Goal: Task Accomplishment & Management: Manage account settings

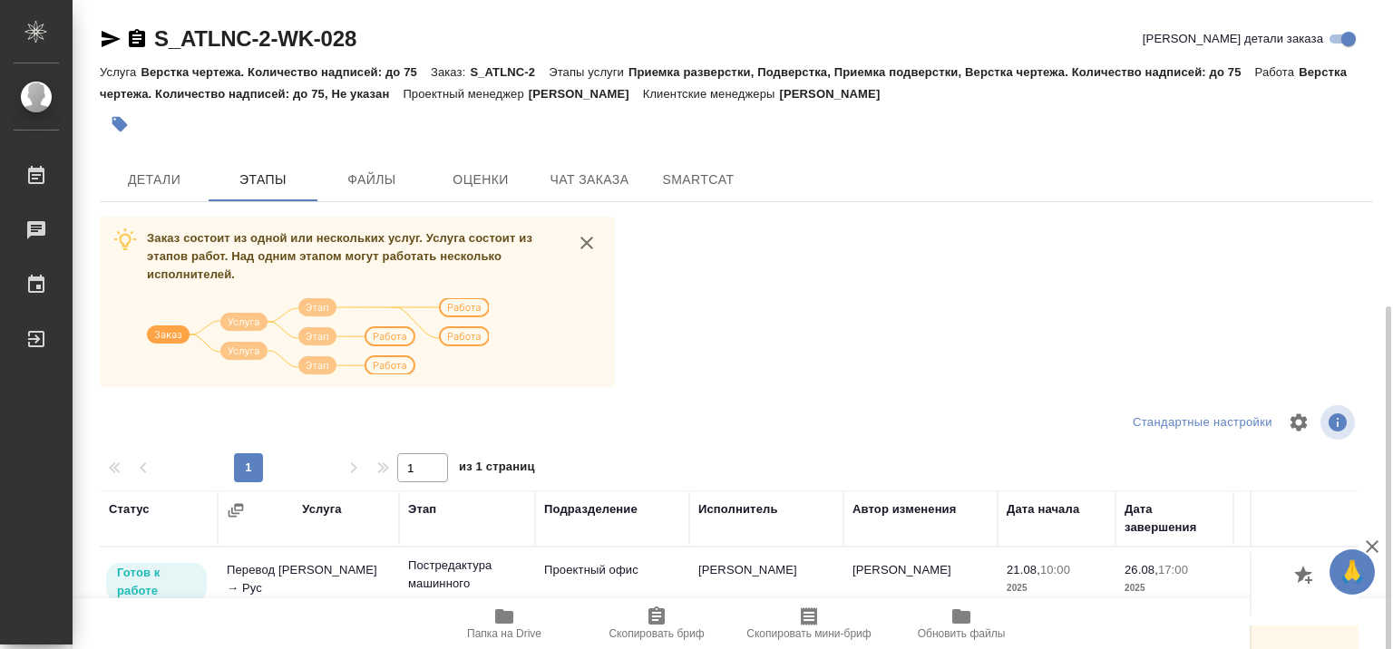
scroll to position [181, 0]
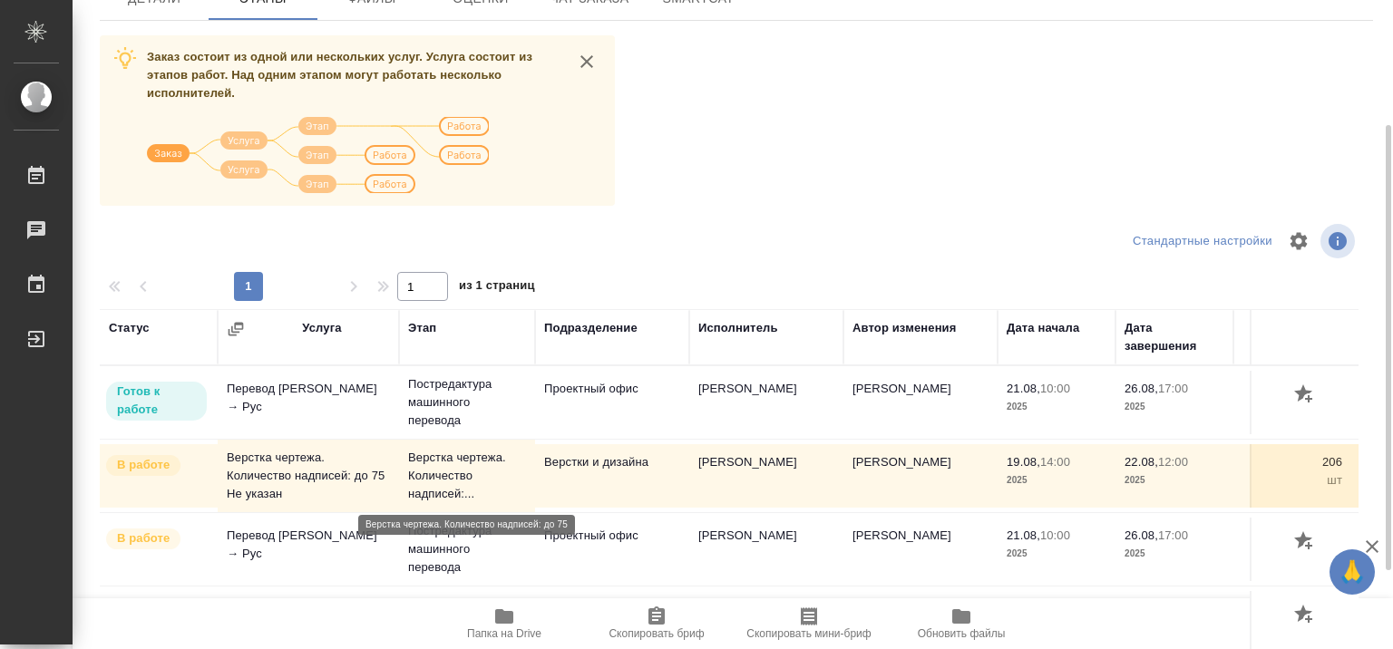
click at [450, 459] on p "Верстка чертежа. Количество надписей:..." at bounding box center [467, 476] width 118 height 54
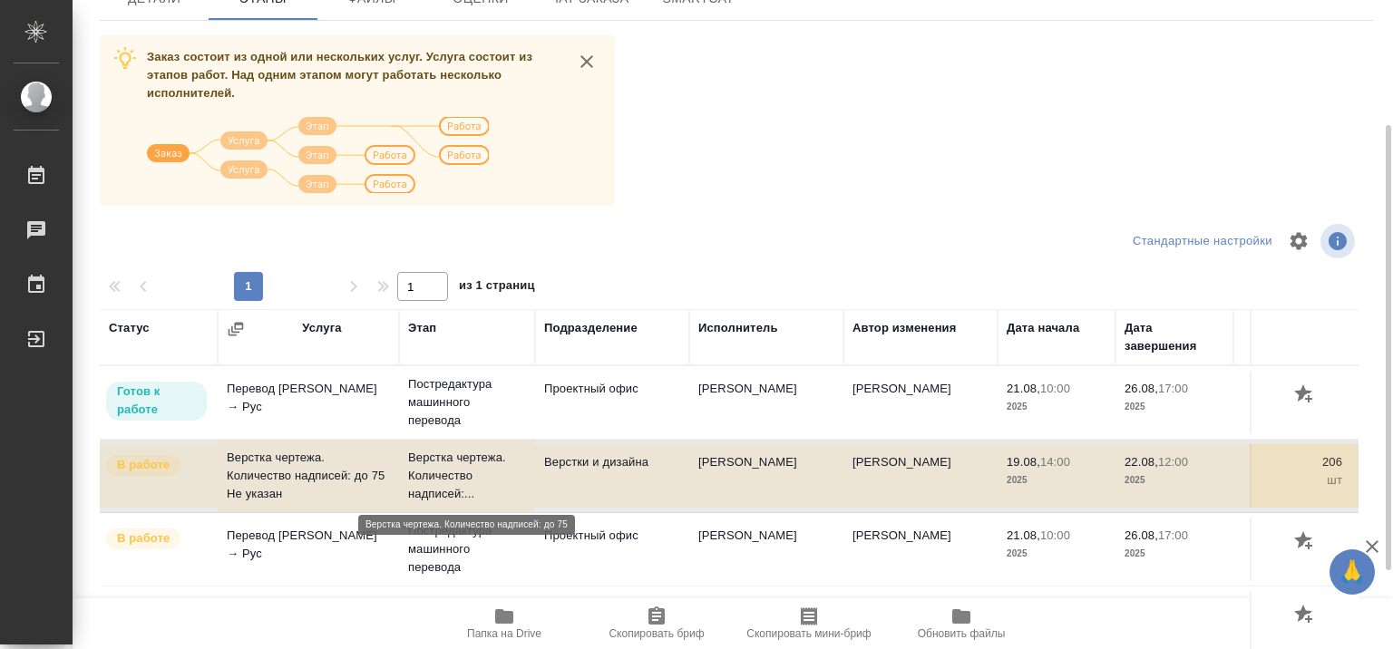
click at [450, 459] on p "Верстка чертежа. Количество надписей:..." at bounding box center [467, 476] width 118 height 54
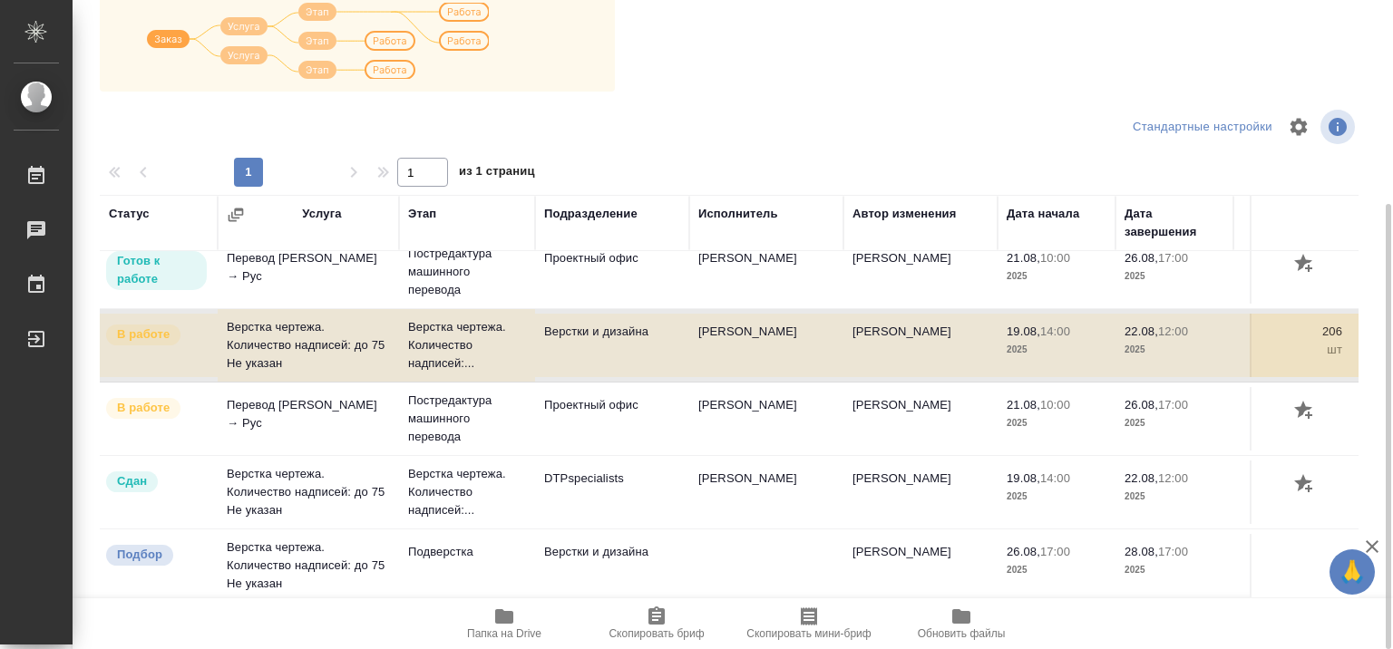
scroll to position [28, 0]
click at [571, 304] on td "Верстки и дизайна" at bounding box center [612, 271] width 154 height 63
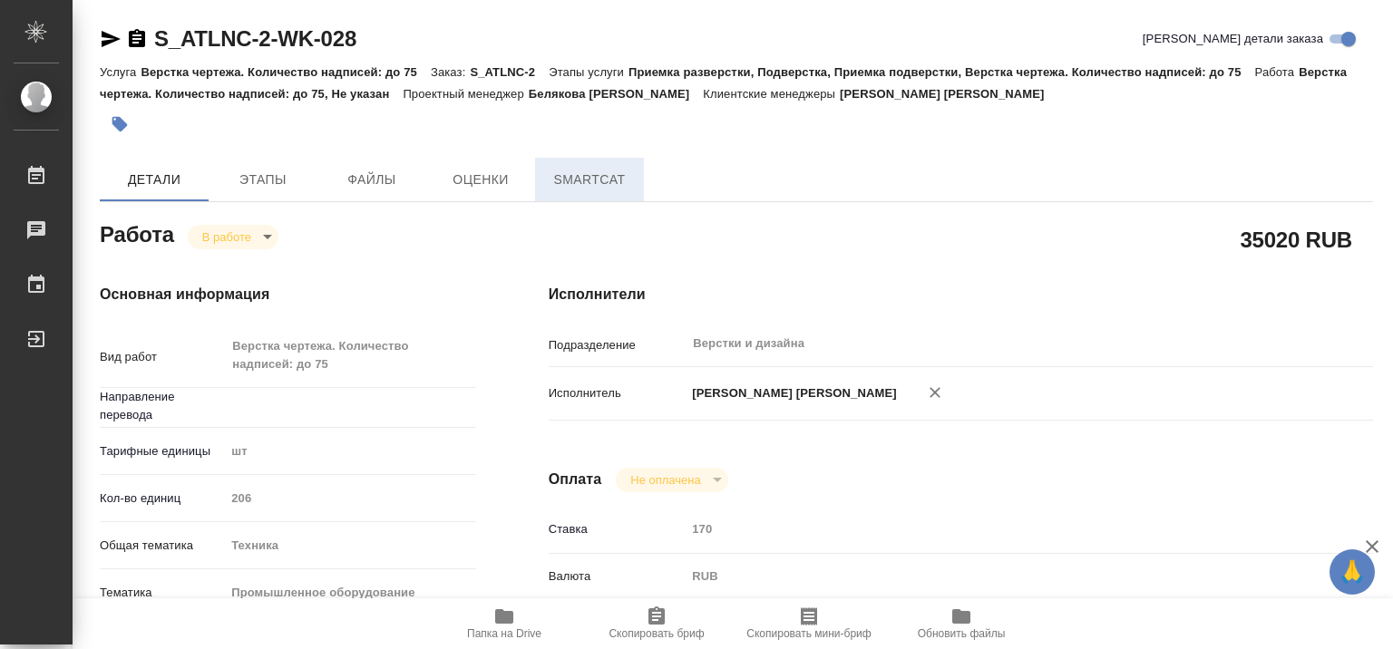
type textarea "x"
type input "Не указан"
type textarea "x"
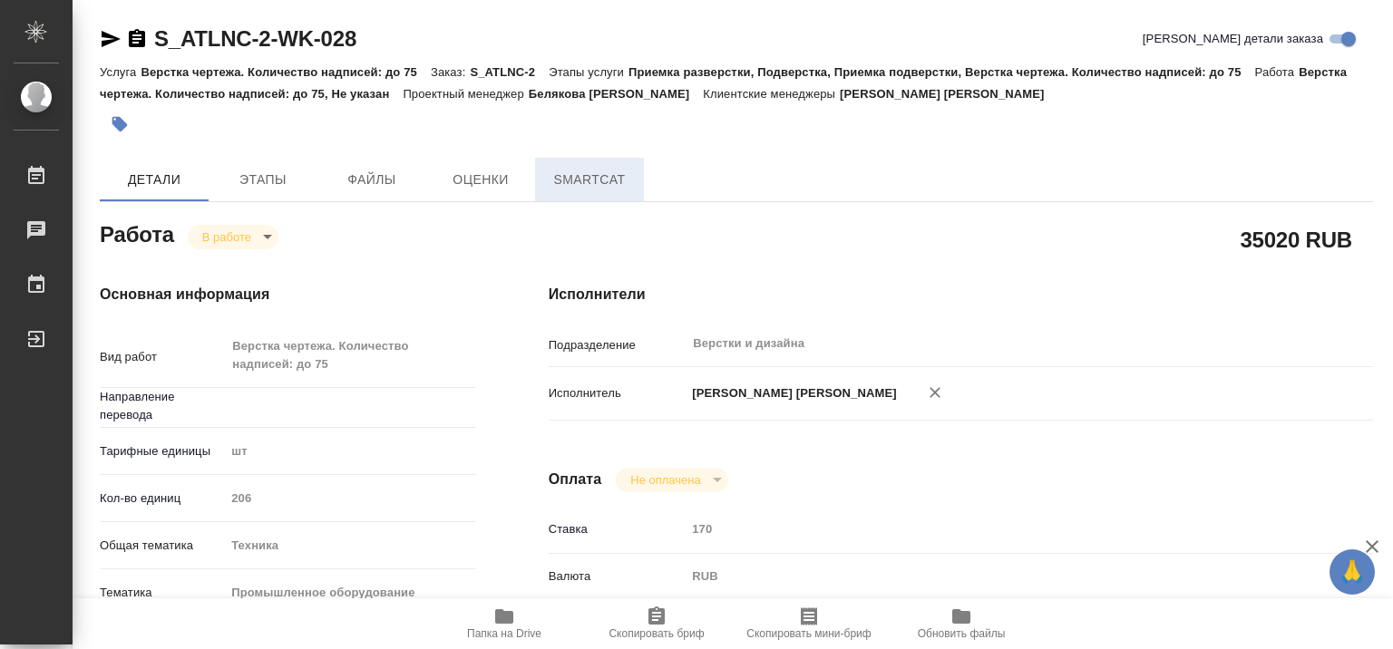
type textarea "x"
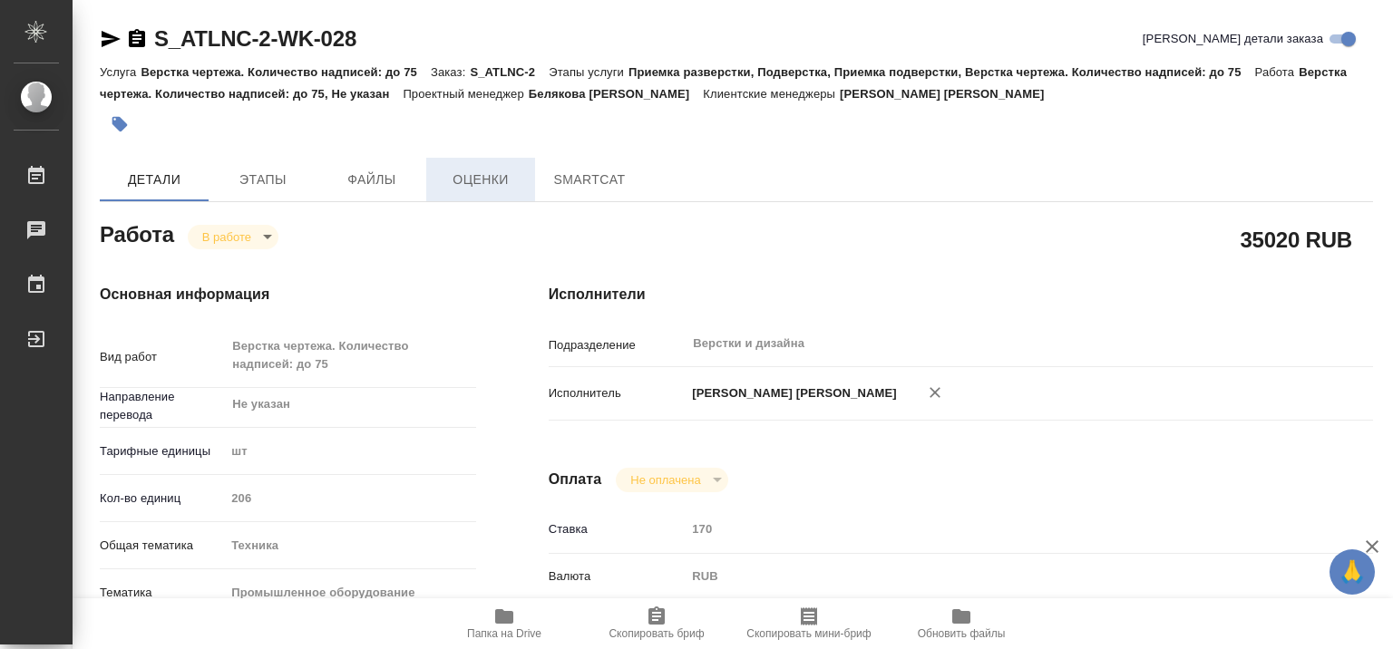
type textarea "x"
click at [589, 182] on span "Чат заказа" at bounding box center [589, 180] width 87 height 23
type textarea "x"
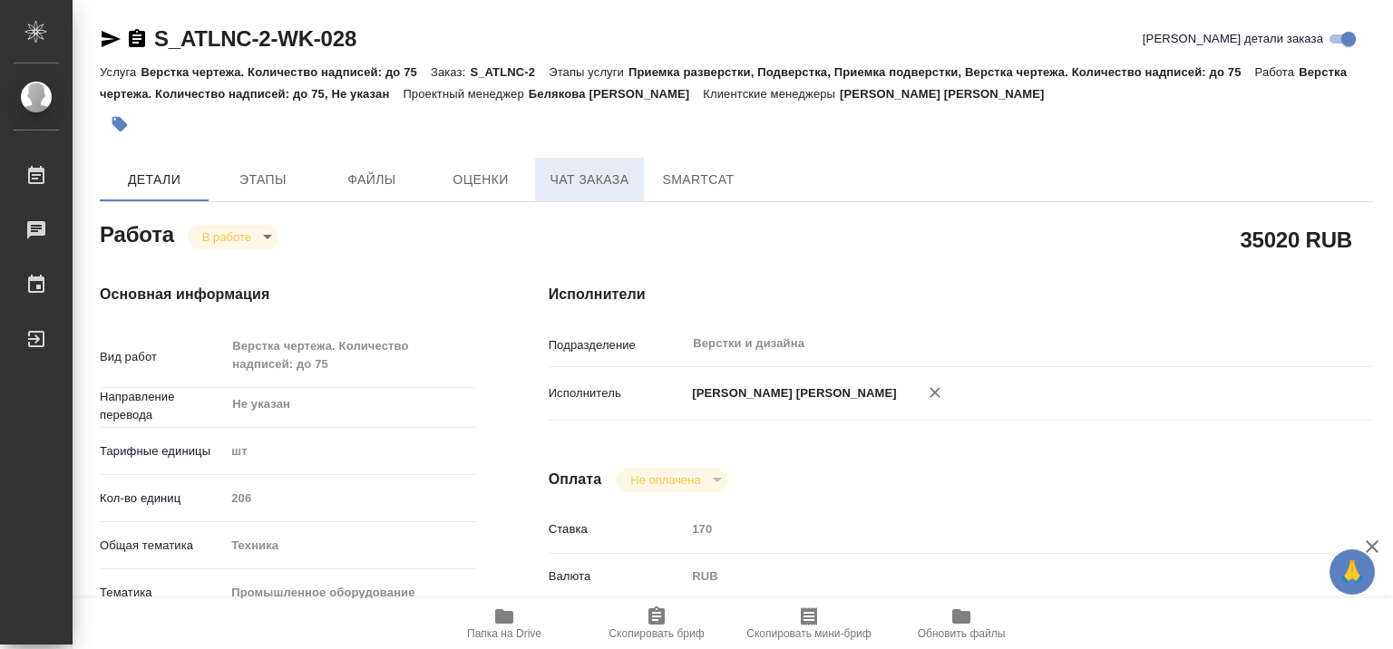
type textarea "x"
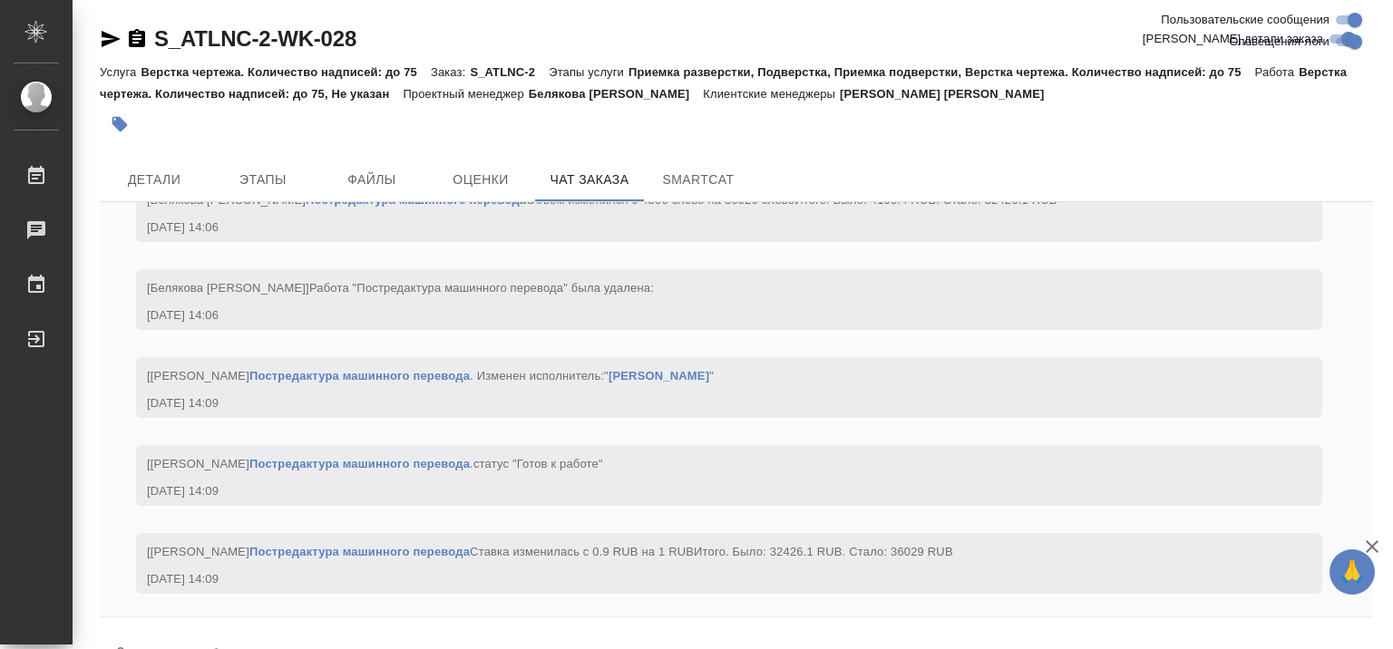
scroll to position [18222, 0]
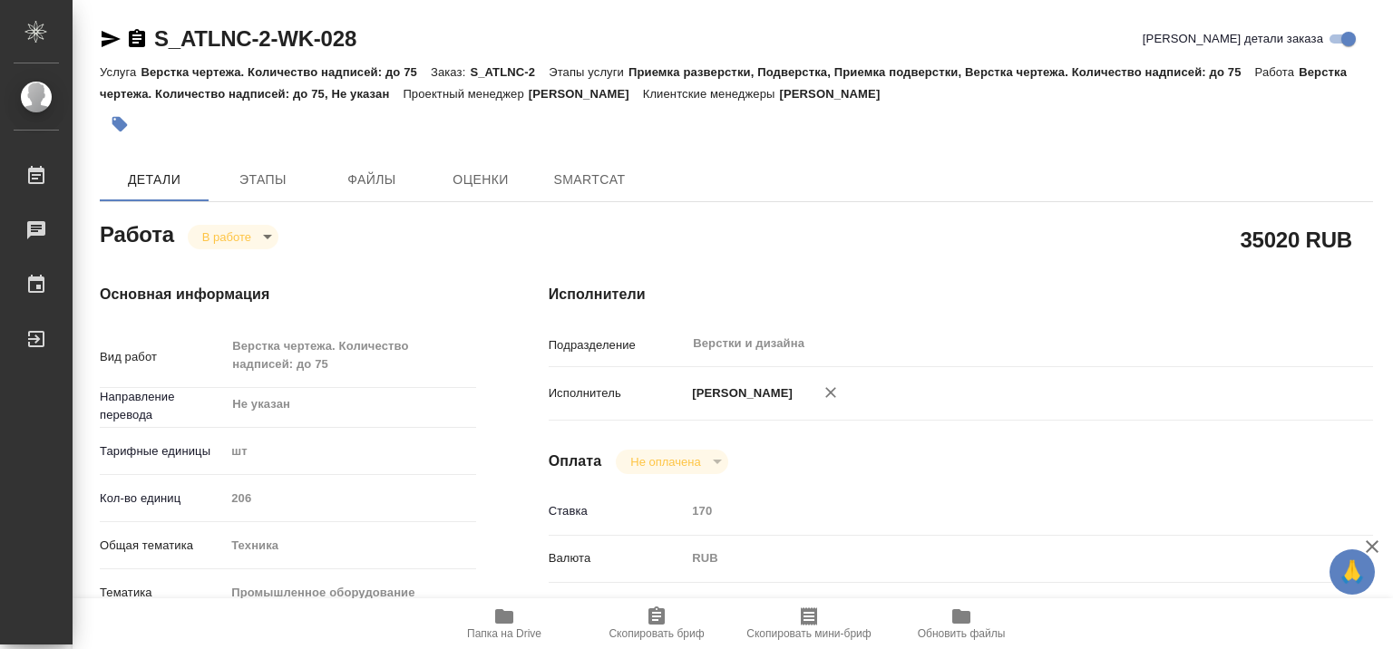
type textarea "x"
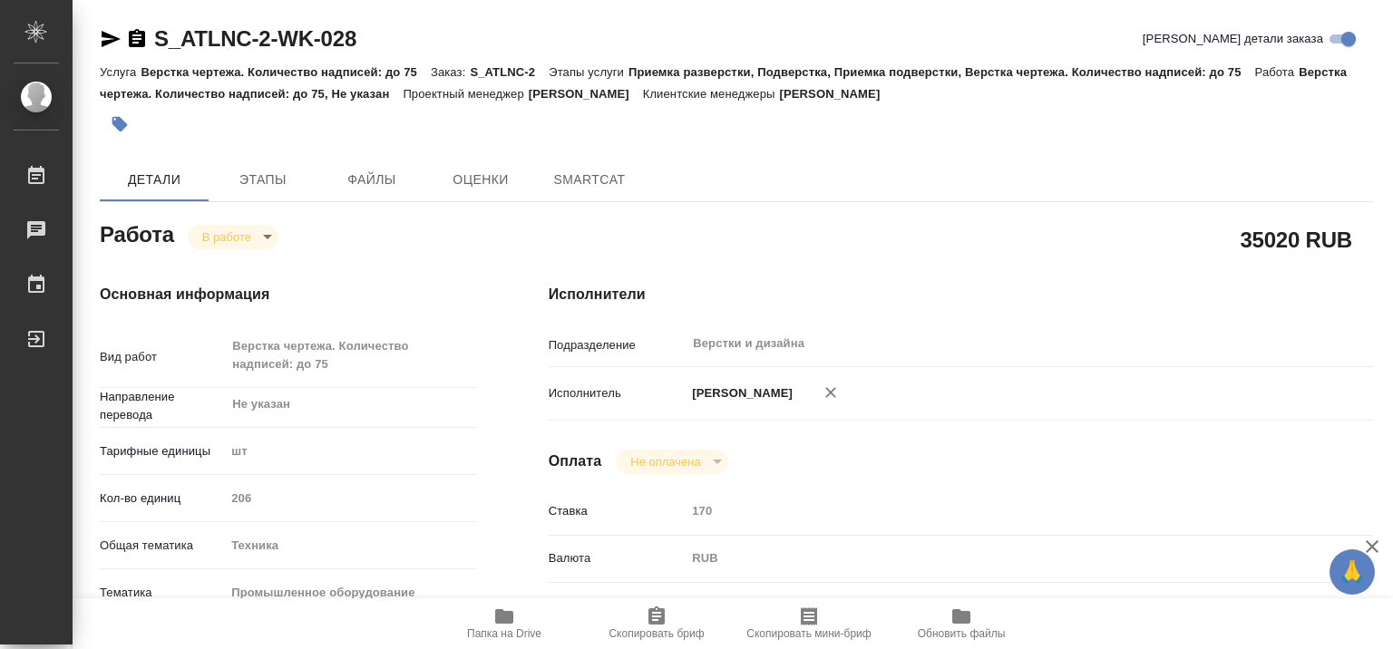
type textarea "x"
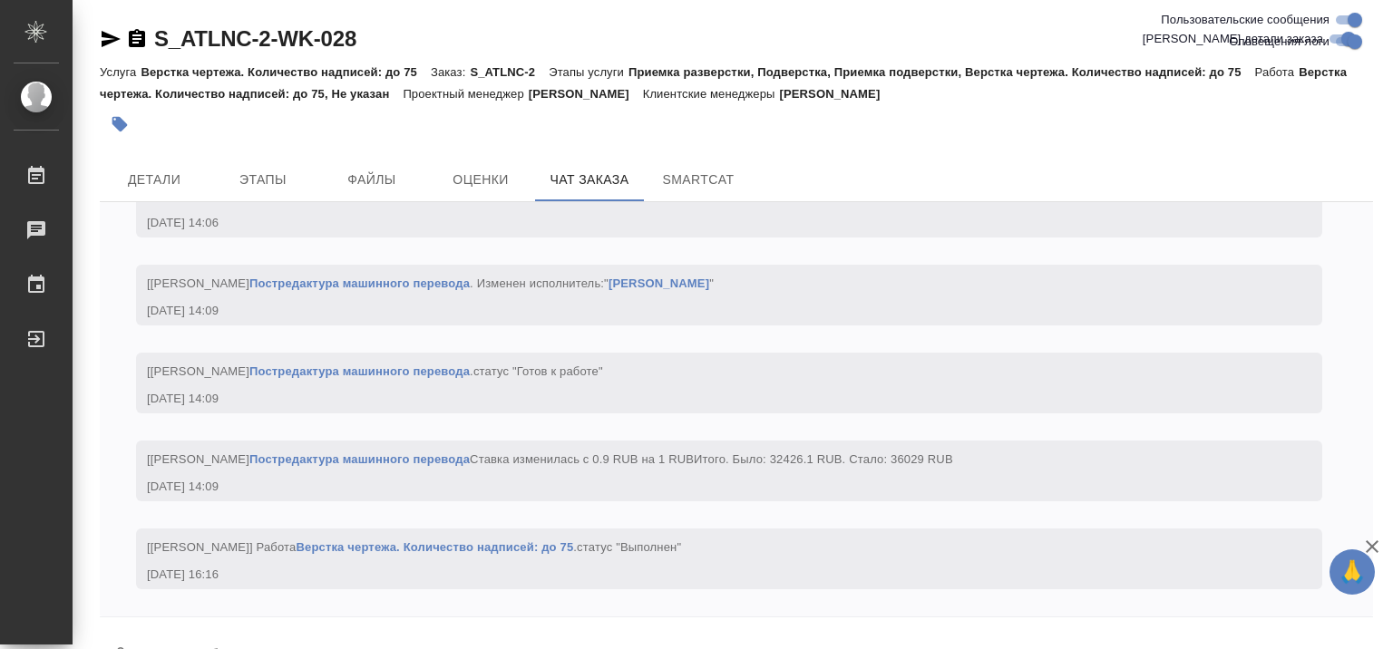
scroll to position [18310, 0]
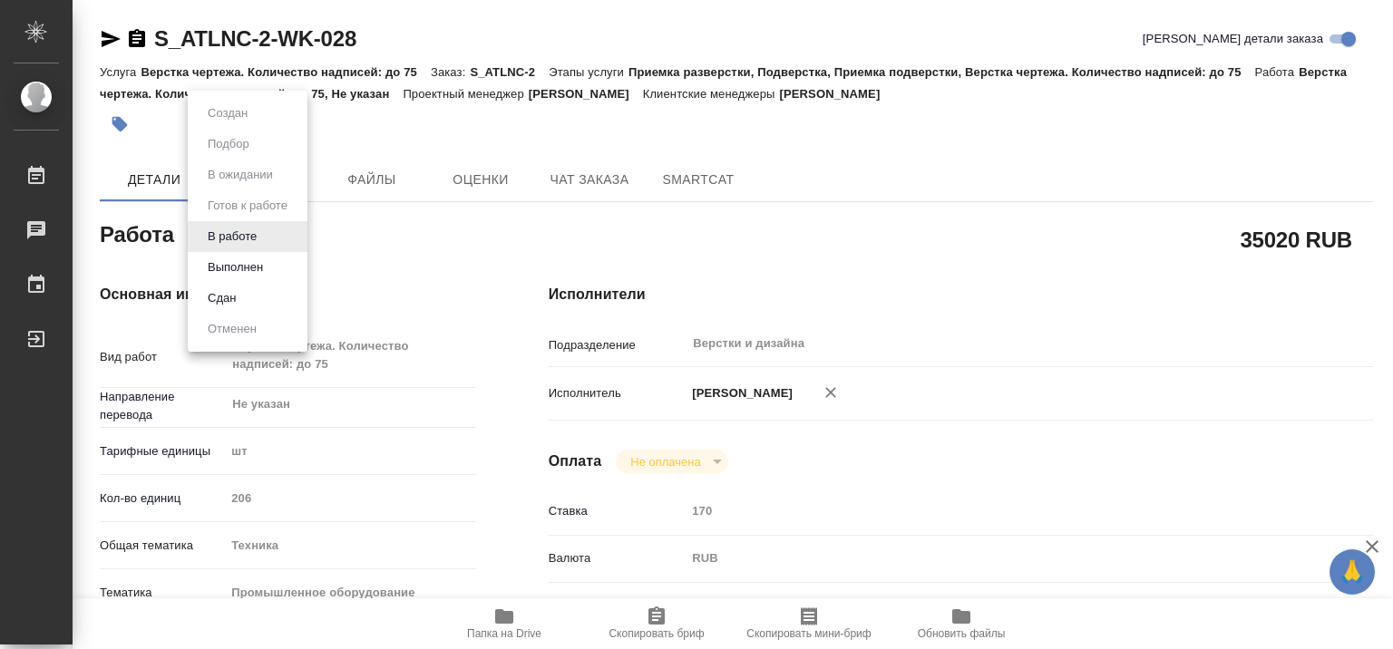
click at [256, 239] on body "🙏 .cls-1 fill:#fff; AWATERA Gumyonnyy [PERSON_NAME] Чаты График Выйти S_ATLNC-2…" at bounding box center [696, 324] width 1393 height 649
click at [235, 263] on button "Выполнен" at bounding box center [235, 268] width 66 height 20
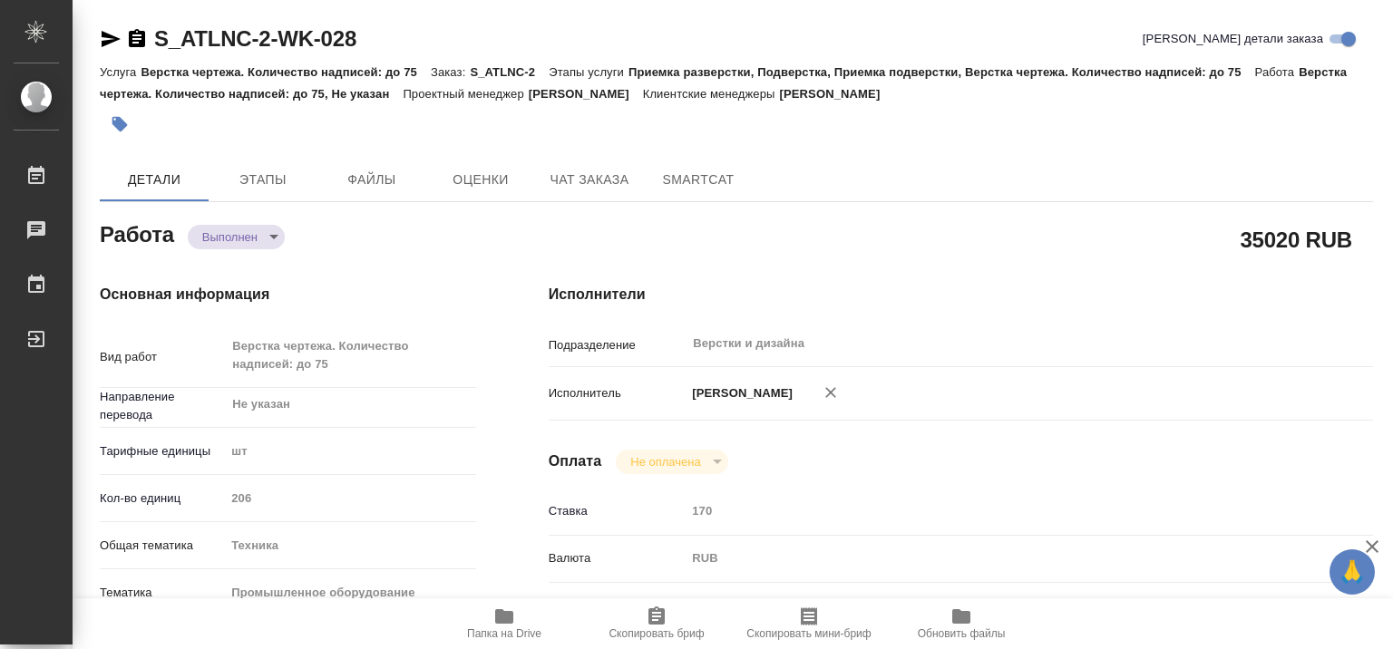
type textarea "x"
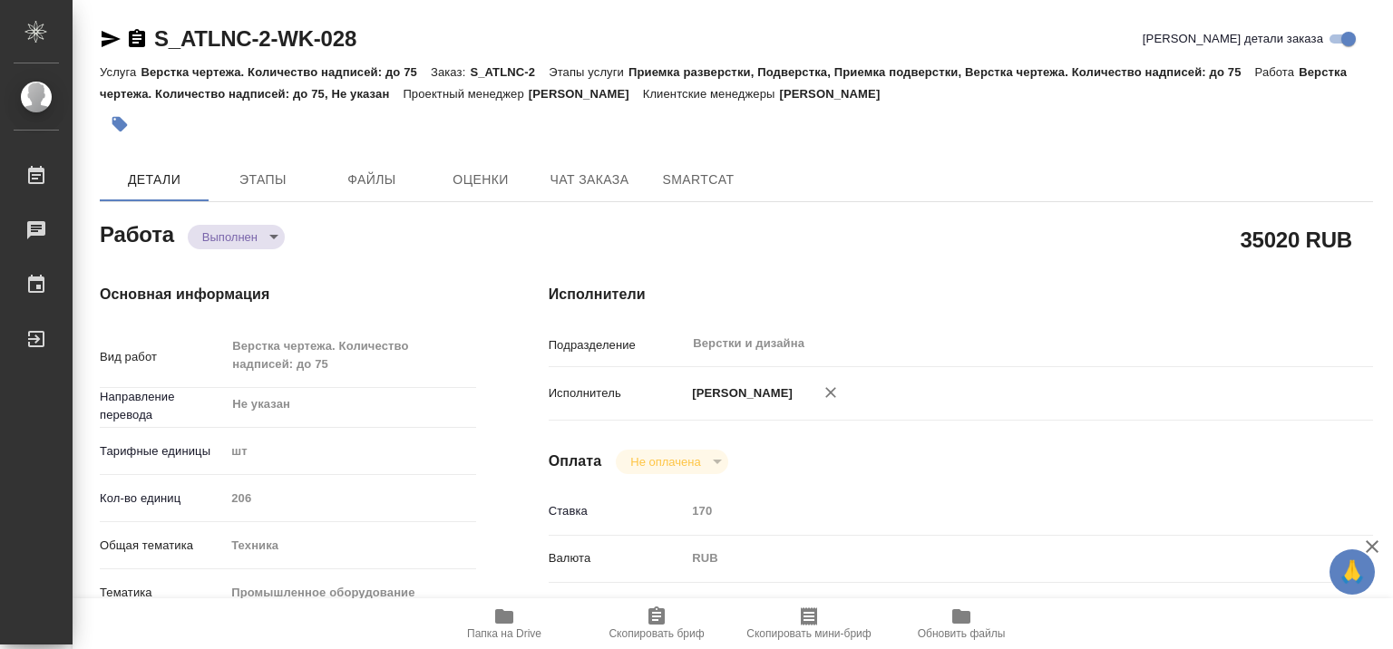
type textarea "x"
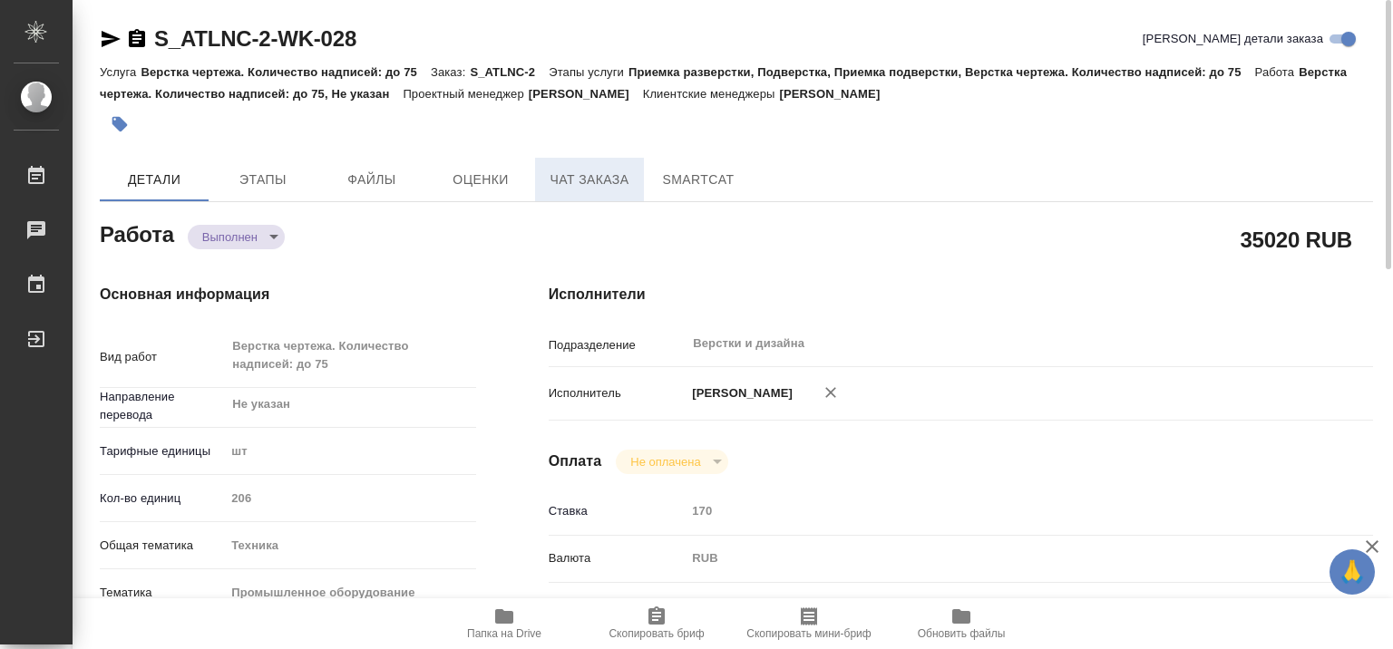
click at [609, 181] on span "Чат заказа" at bounding box center [589, 180] width 87 height 23
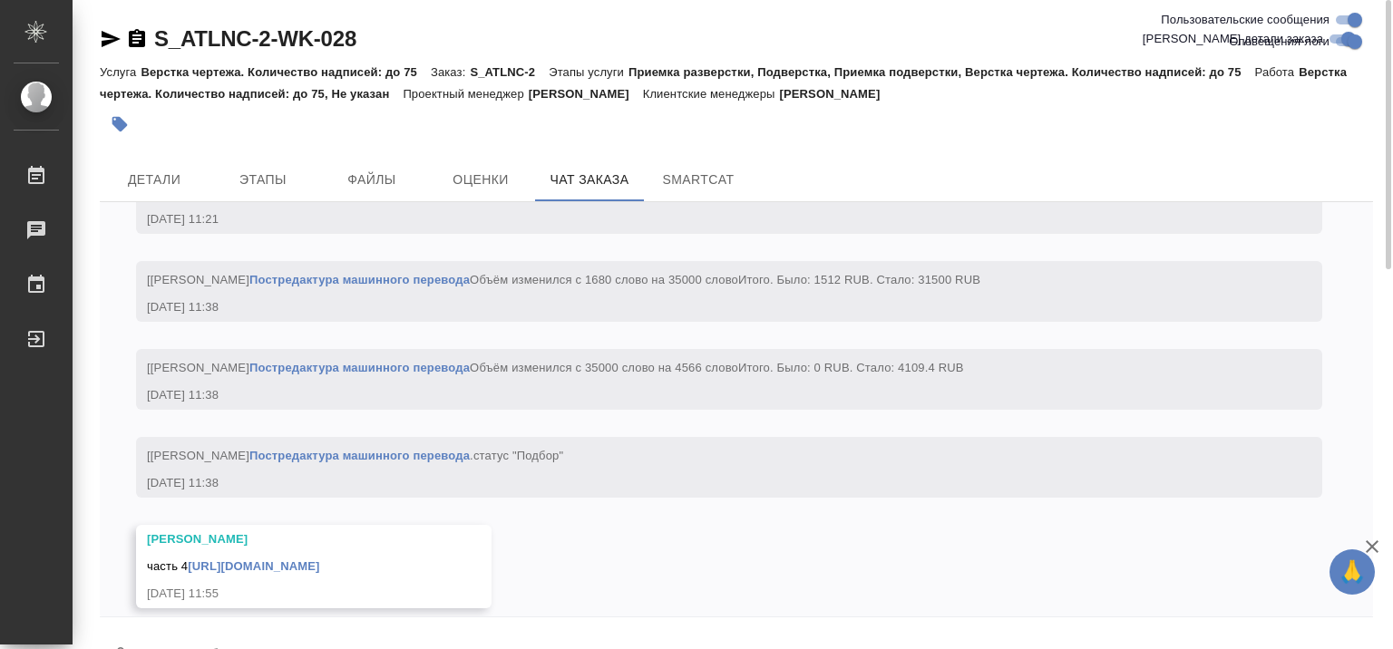
scroll to position [18310, 0]
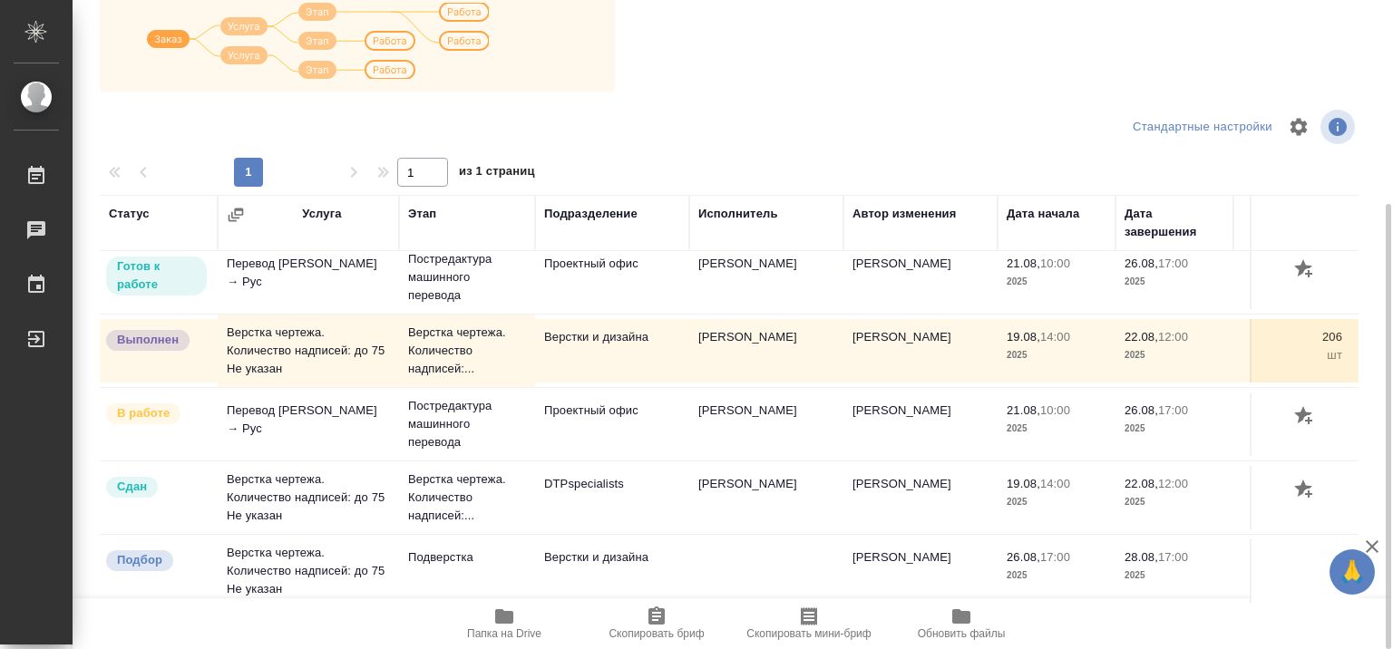
scroll to position [28, 0]
